Goal: Check status: Check status

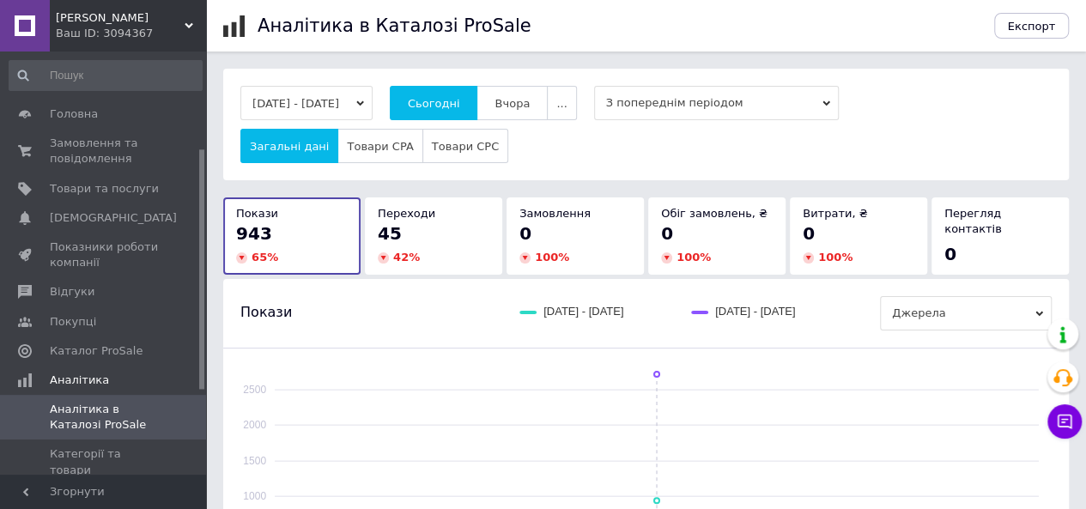
scroll to position [172, 0]
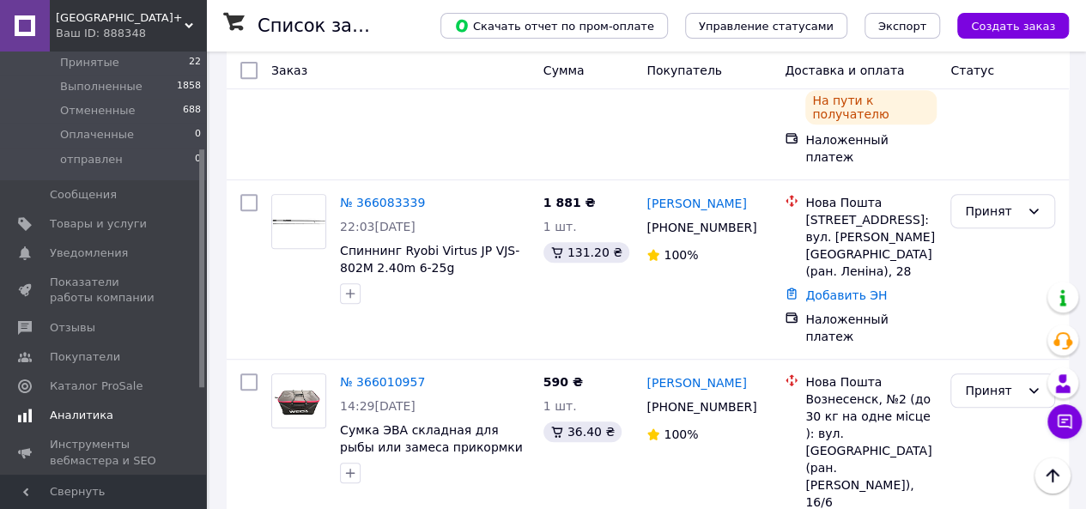
scroll to position [172, 0]
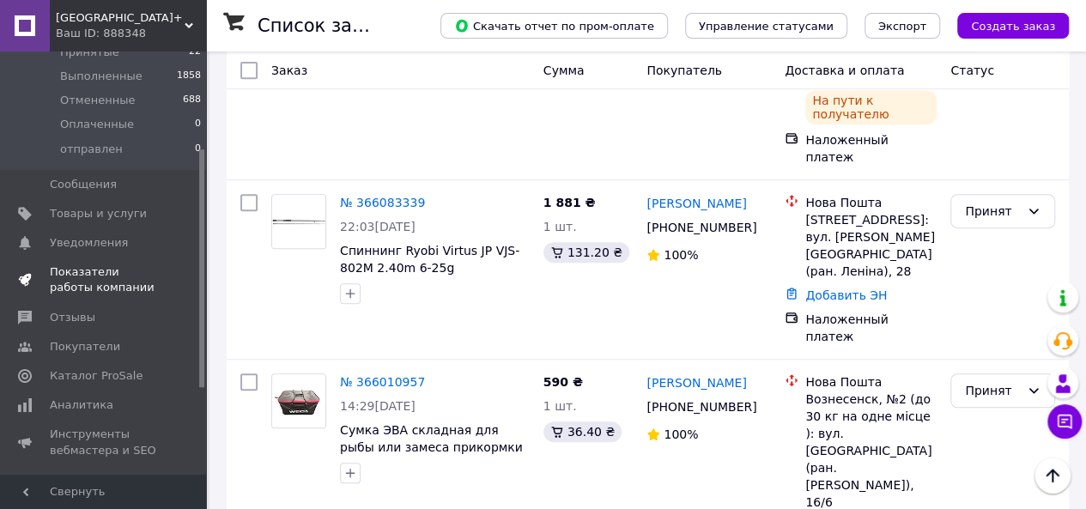
click at [113, 277] on span "Показатели работы компании" at bounding box center [104, 279] width 109 height 31
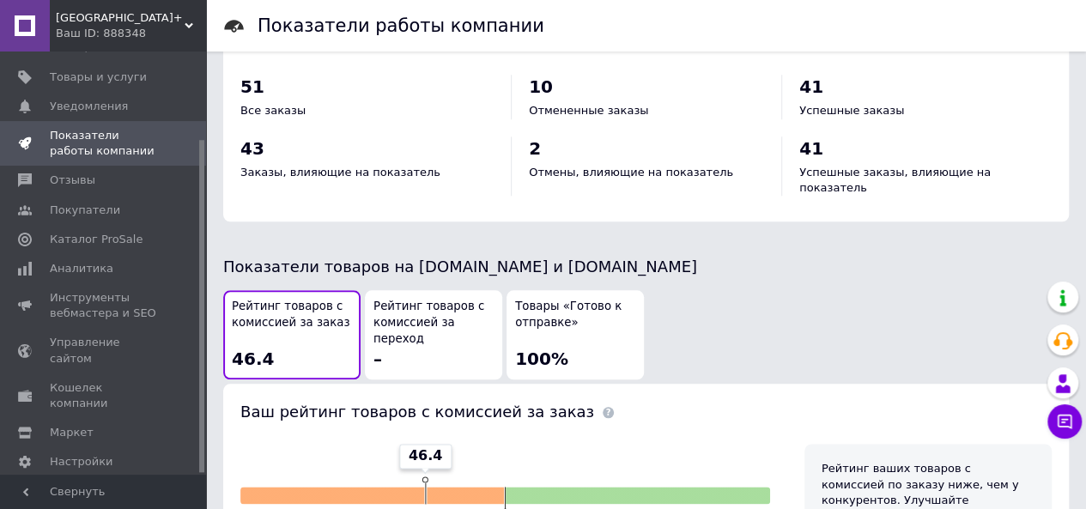
scroll to position [858, 0]
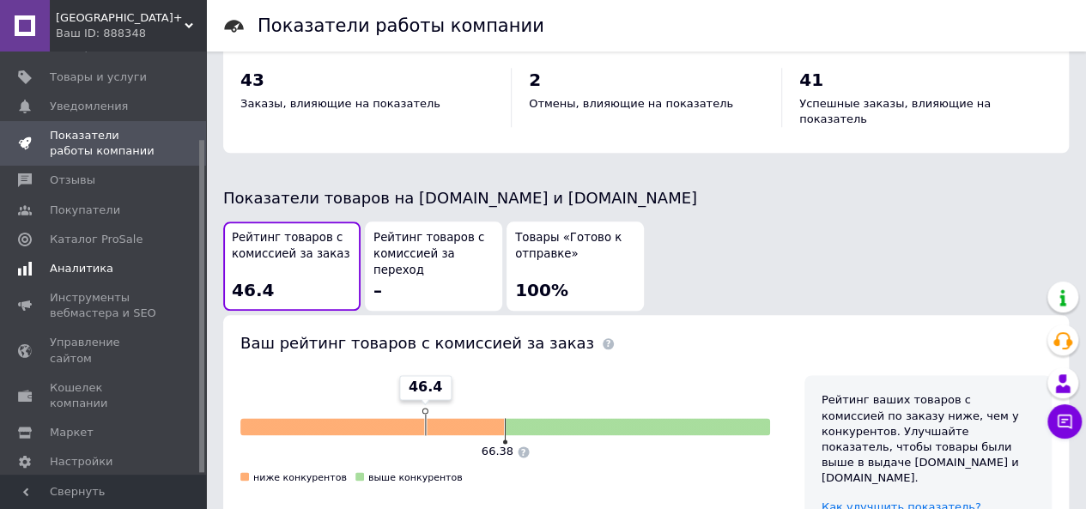
click at [82, 261] on span "Аналитика" at bounding box center [82, 268] width 64 height 15
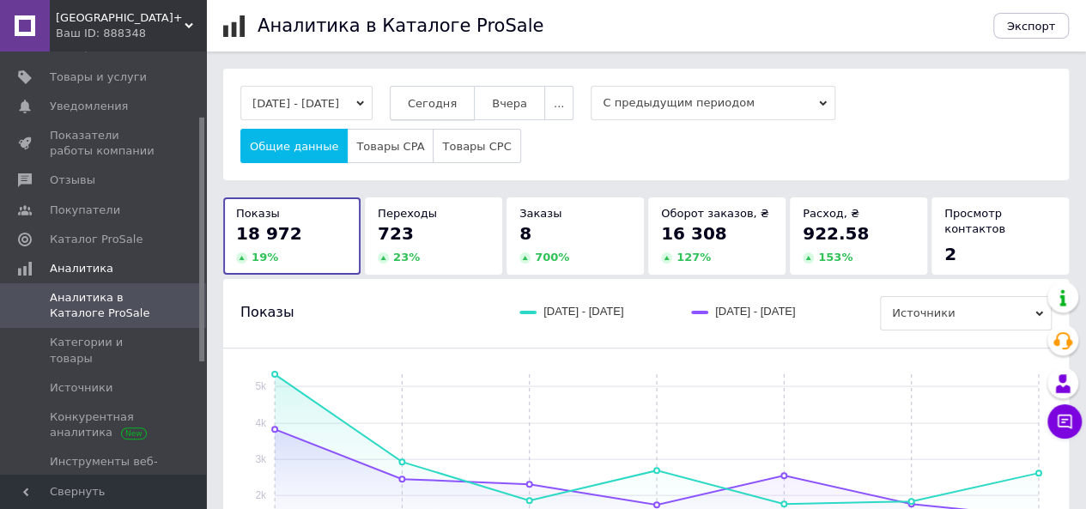
click at [456, 107] on span "Сегодня" at bounding box center [432, 103] width 49 height 13
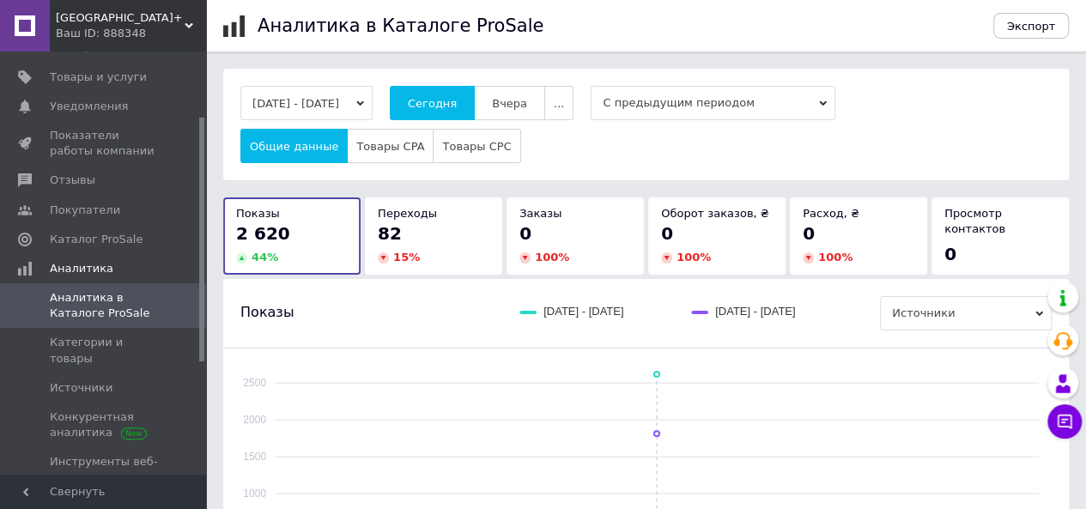
click at [286, 99] on button "[DATE] - [DATE]" at bounding box center [306, 103] width 132 height 34
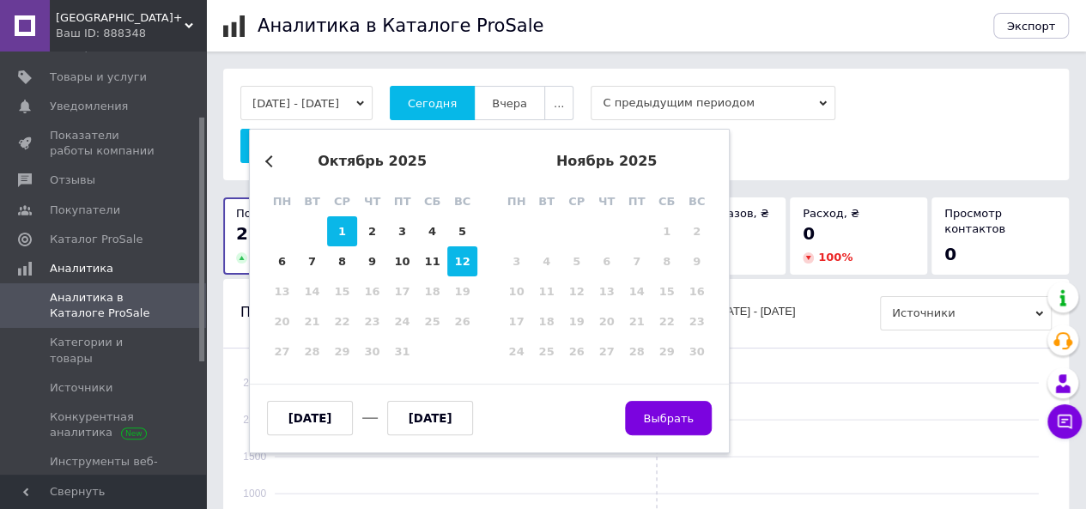
click at [332, 226] on div "1" at bounding box center [342, 231] width 30 height 30
type input "01.10.2025"
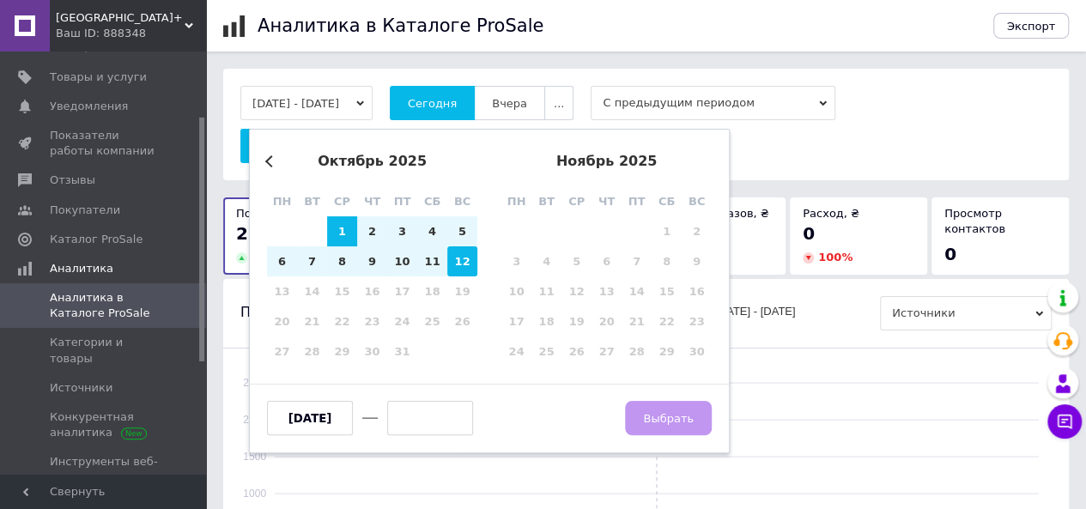
click at [451, 267] on div "12" at bounding box center [462, 261] width 30 height 30
type input "12.10.2025"
click at [671, 427] on button "Выбрать" at bounding box center [668, 418] width 87 height 34
